Goal: Transaction & Acquisition: Purchase product/service

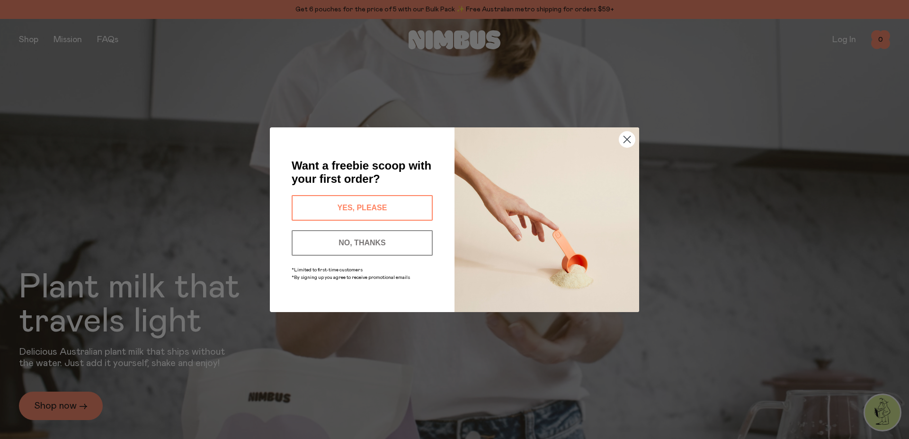
click at [623, 139] on circle "Close dialog" at bounding box center [627, 139] width 16 height 16
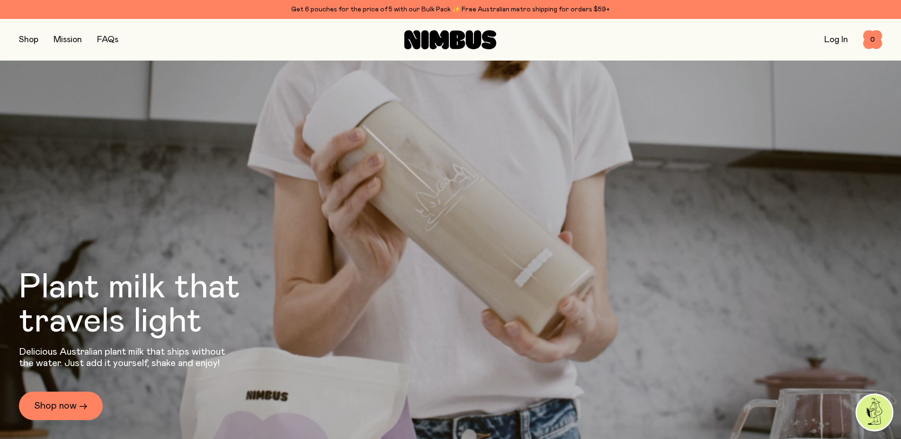
click at [23, 39] on button "button" at bounding box center [28, 39] width 19 height 13
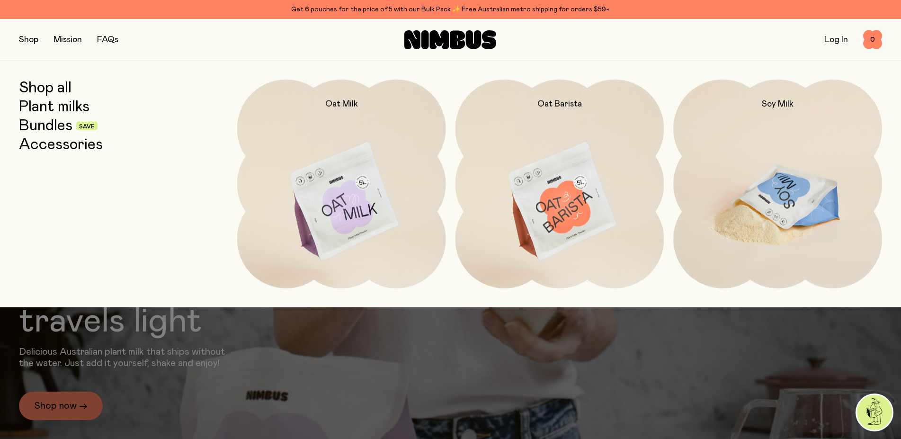
click at [712, 140] on img at bounding box center [777, 202] width 209 height 245
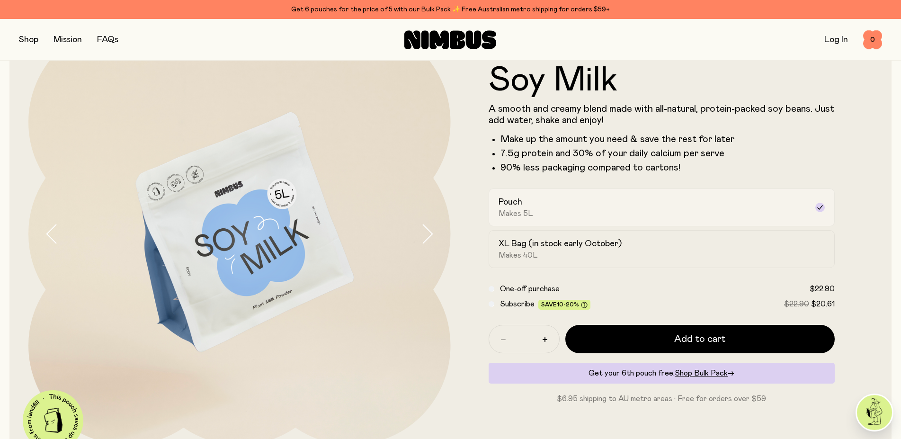
scroll to position [48, 0]
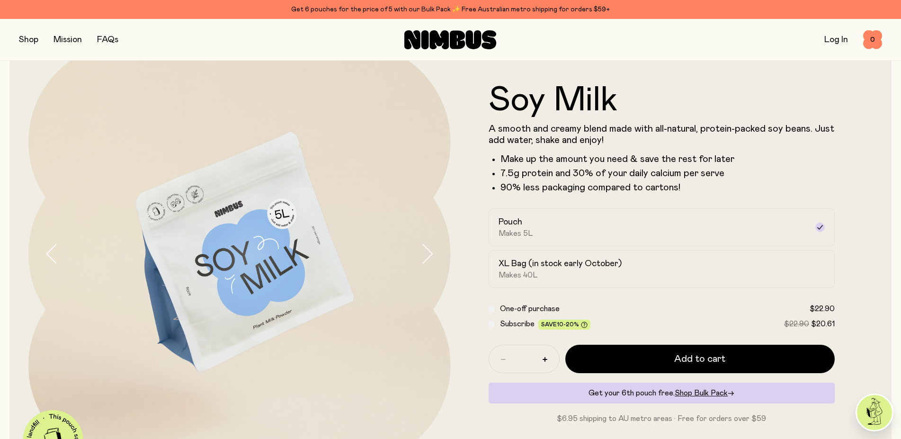
click at [29, 36] on button "button" at bounding box center [28, 39] width 19 height 13
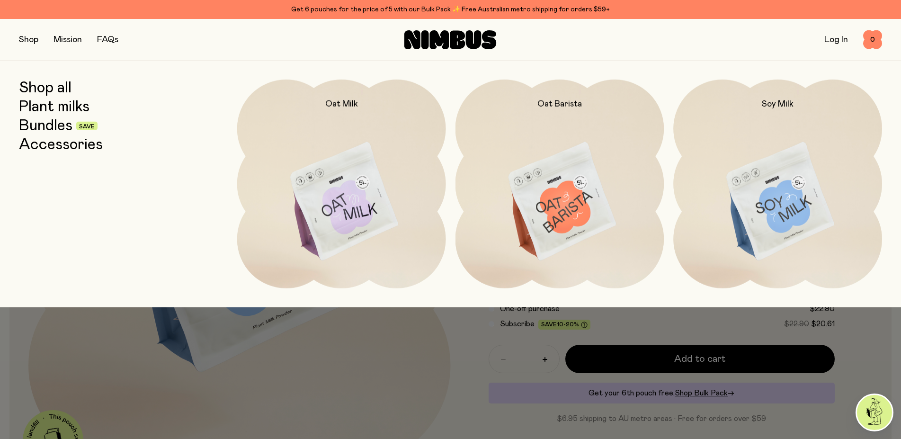
click at [45, 146] on link "Accessories" at bounding box center [61, 144] width 84 height 17
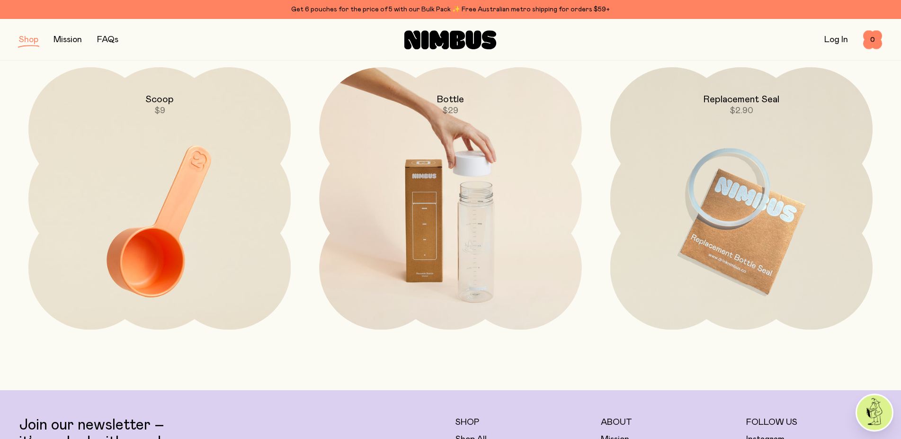
scroll to position [114, 0]
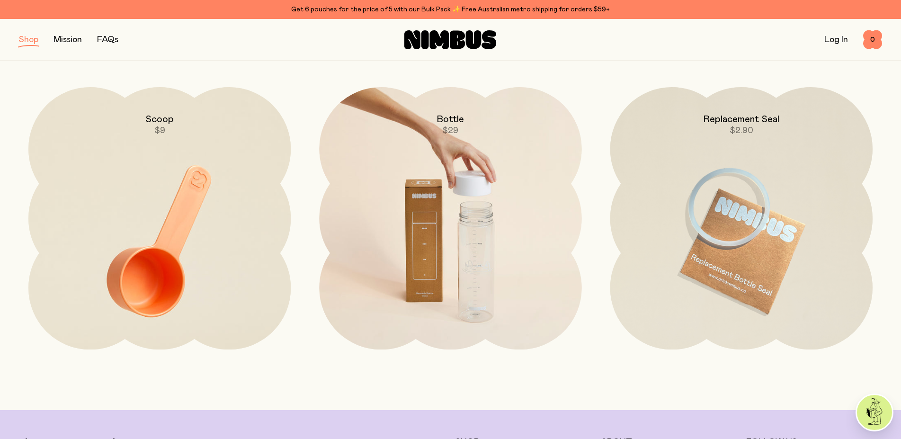
click at [450, 160] on img at bounding box center [450, 241] width 262 height 308
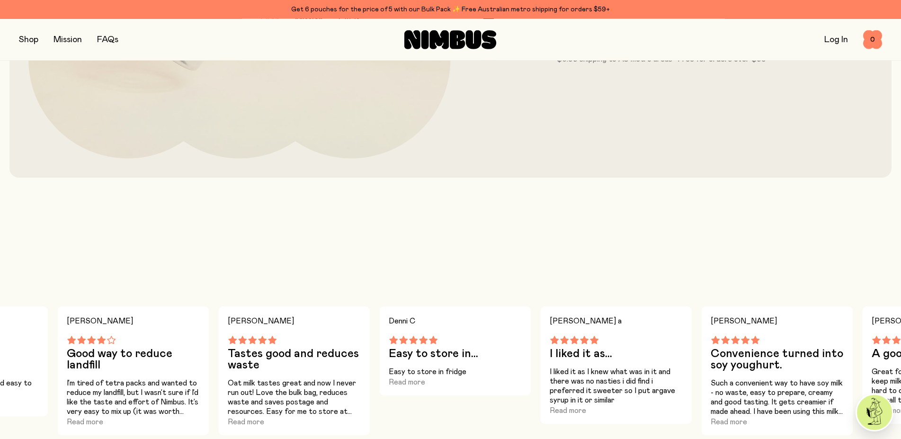
scroll to position [386, 0]
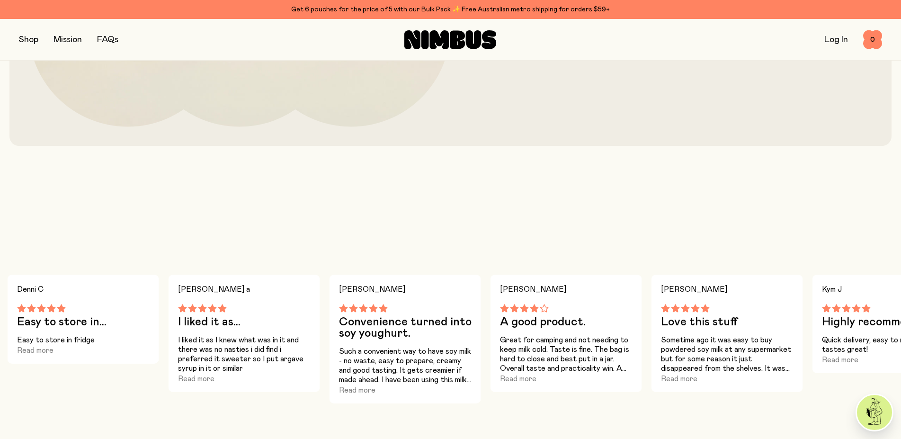
click at [30, 39] on button "button" at bounding box center [28, 39] width 19 height 13
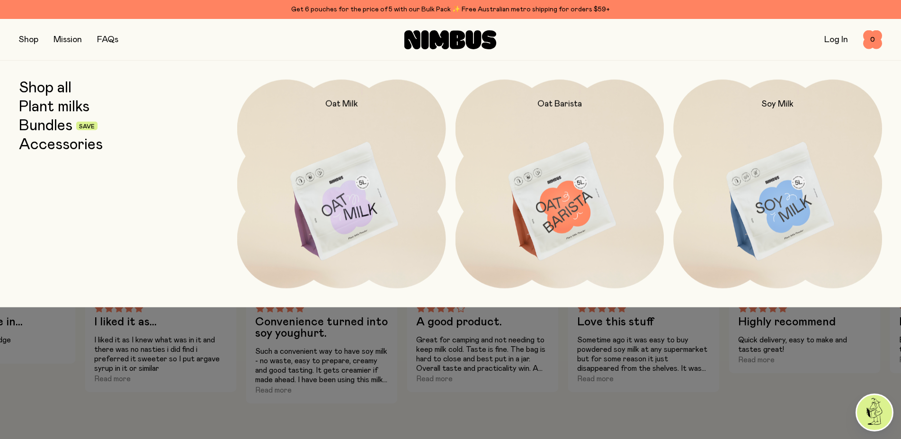
click at [44, 126] on link "Bundles" at bounding box center [45, 125] width 53 height 17
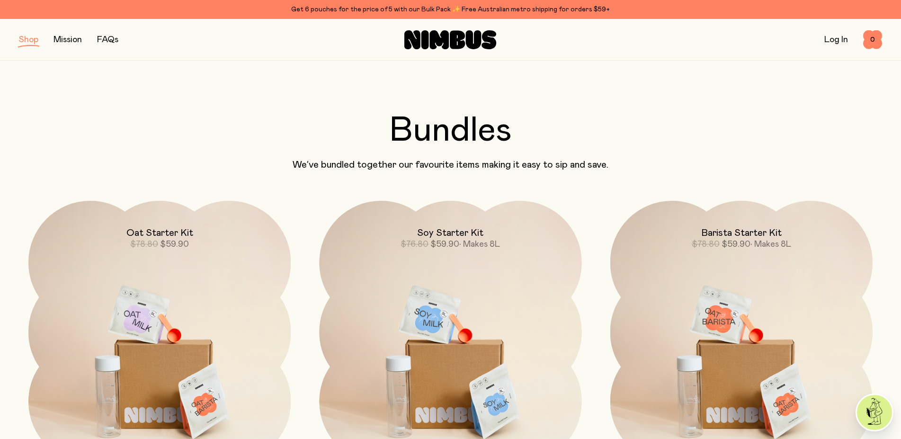
drag, startPoint x: 606, startPoint y: 255, endPoint x: 601, endPoint y: 285, distance: 30.7
click at [593, 160] on p "We’ve bundled together our favourite items making it easy to sip and save." at bounding box center [450, 164] width 863 height 11
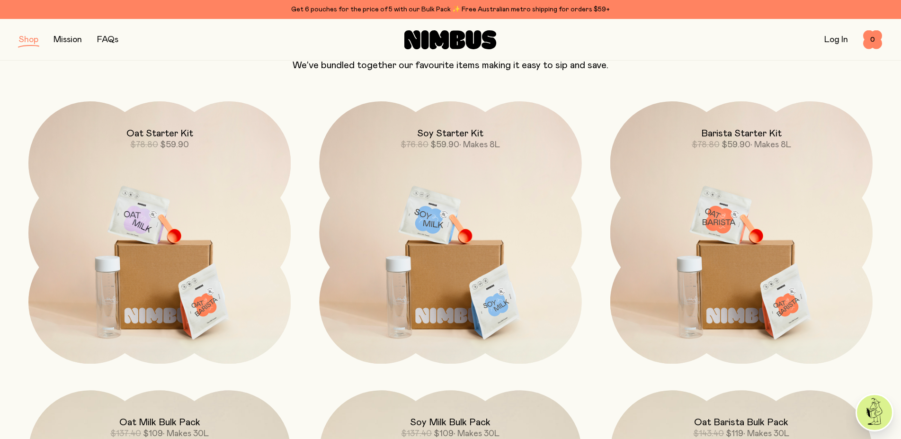
scroll to position [97, 0]
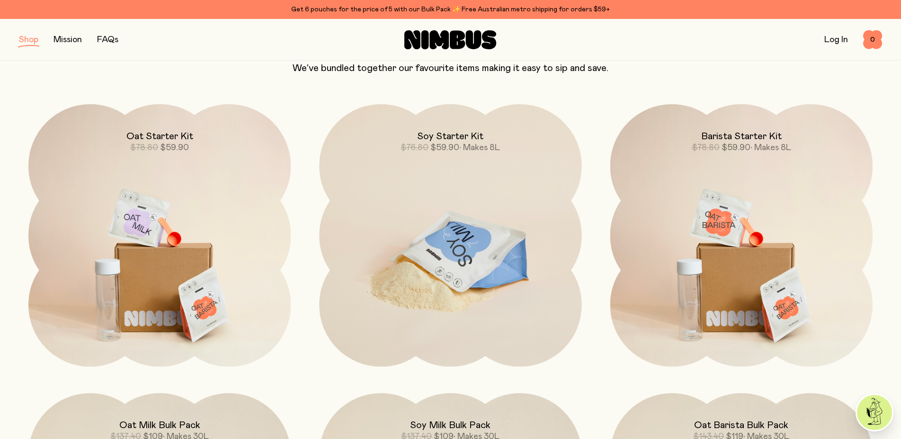
click at [552, 197] on img at bounding box center [450, 258] width 262 height 308
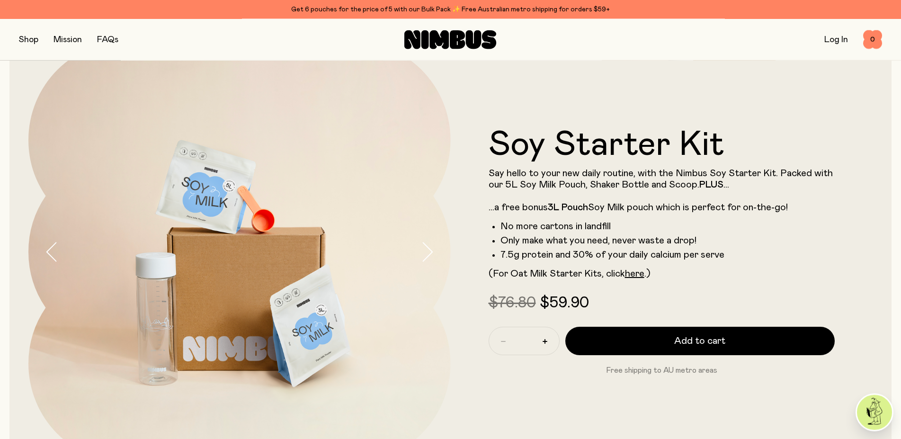
scroll to position [145, 0]
